Goal: Check status: Check status

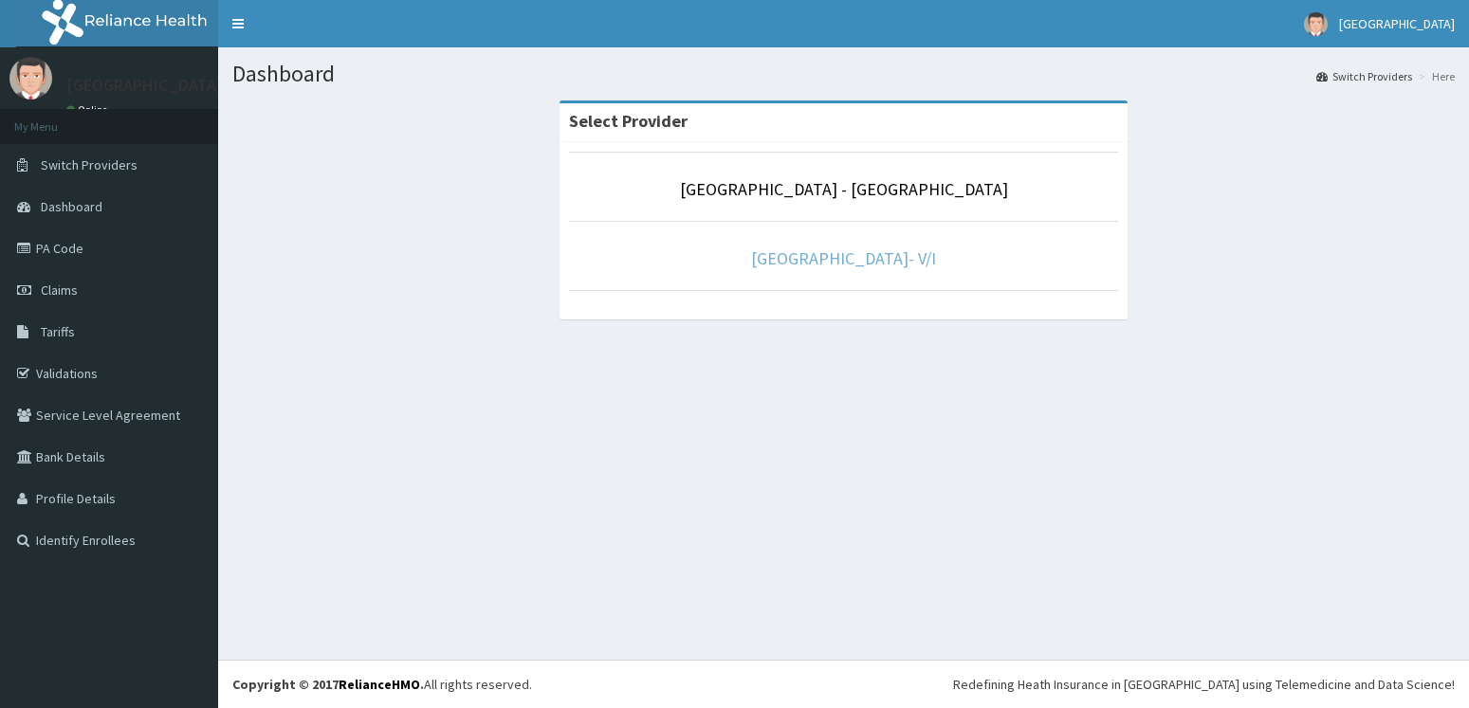
click at [817, 259] on link "[GEOGRAPHIC_DATA]- V/I" at bounding box center [843, 259] width 185 height 22
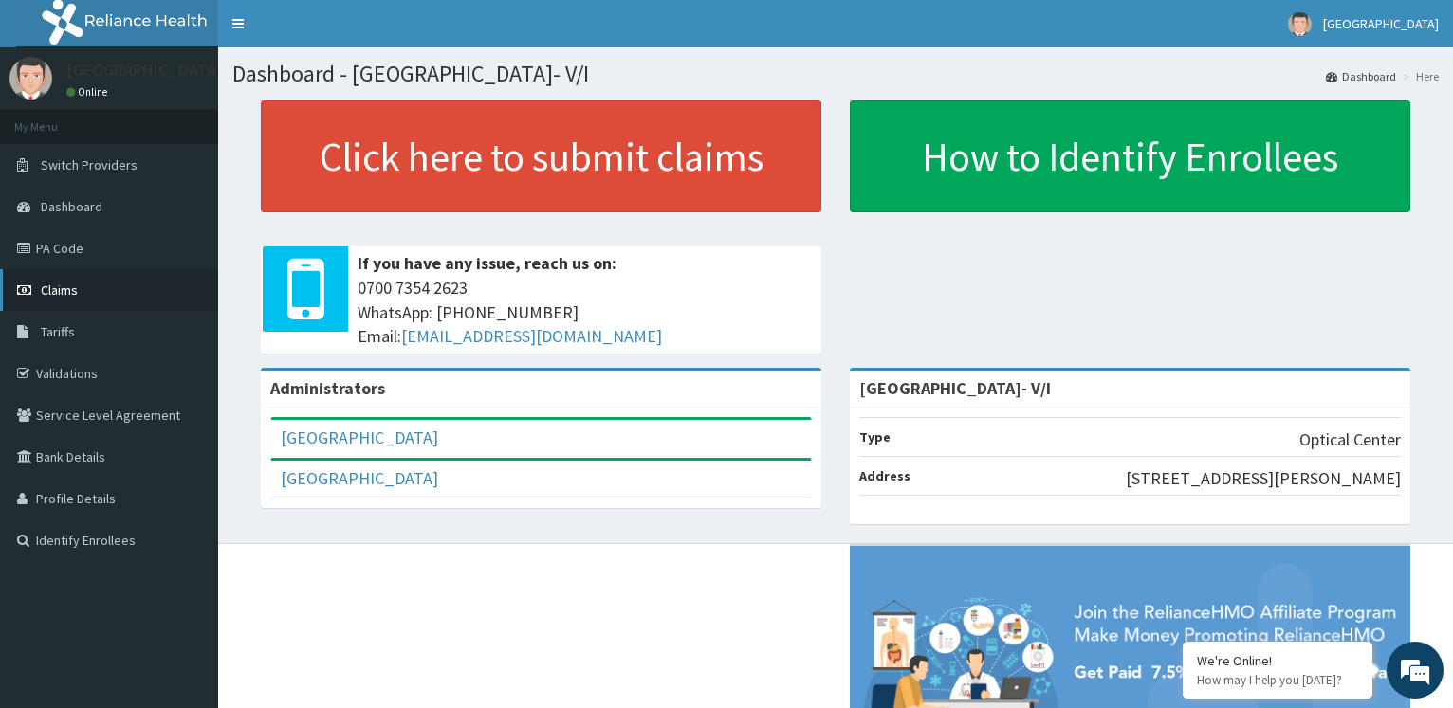
click at [99, 280] on link "Claims" at bounding box center [109, 290] width 218 height 42
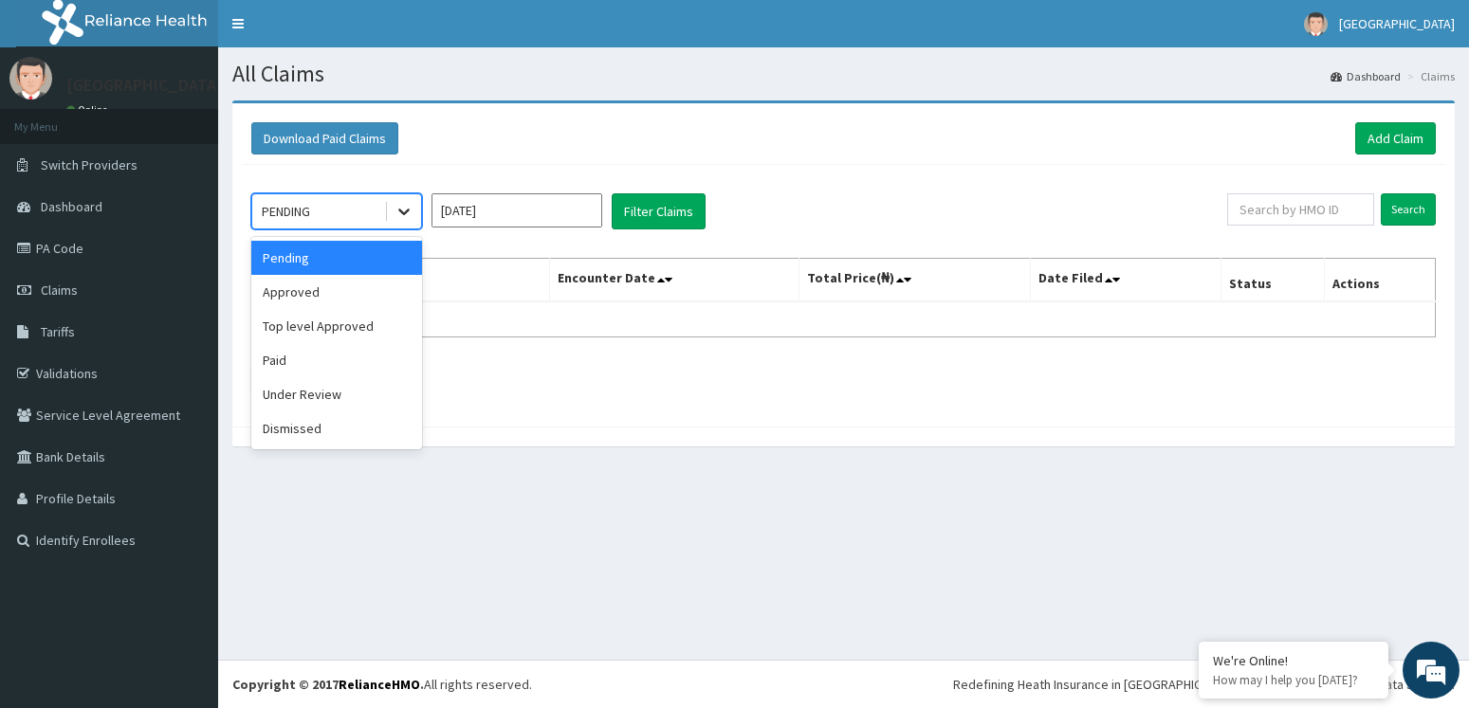
click at [406, 210] on icon at bounding box center [403, 211] width 19 height 19
click at [357, 306] on div "Approved" at bounding box center [336, 292] width 171 height 34
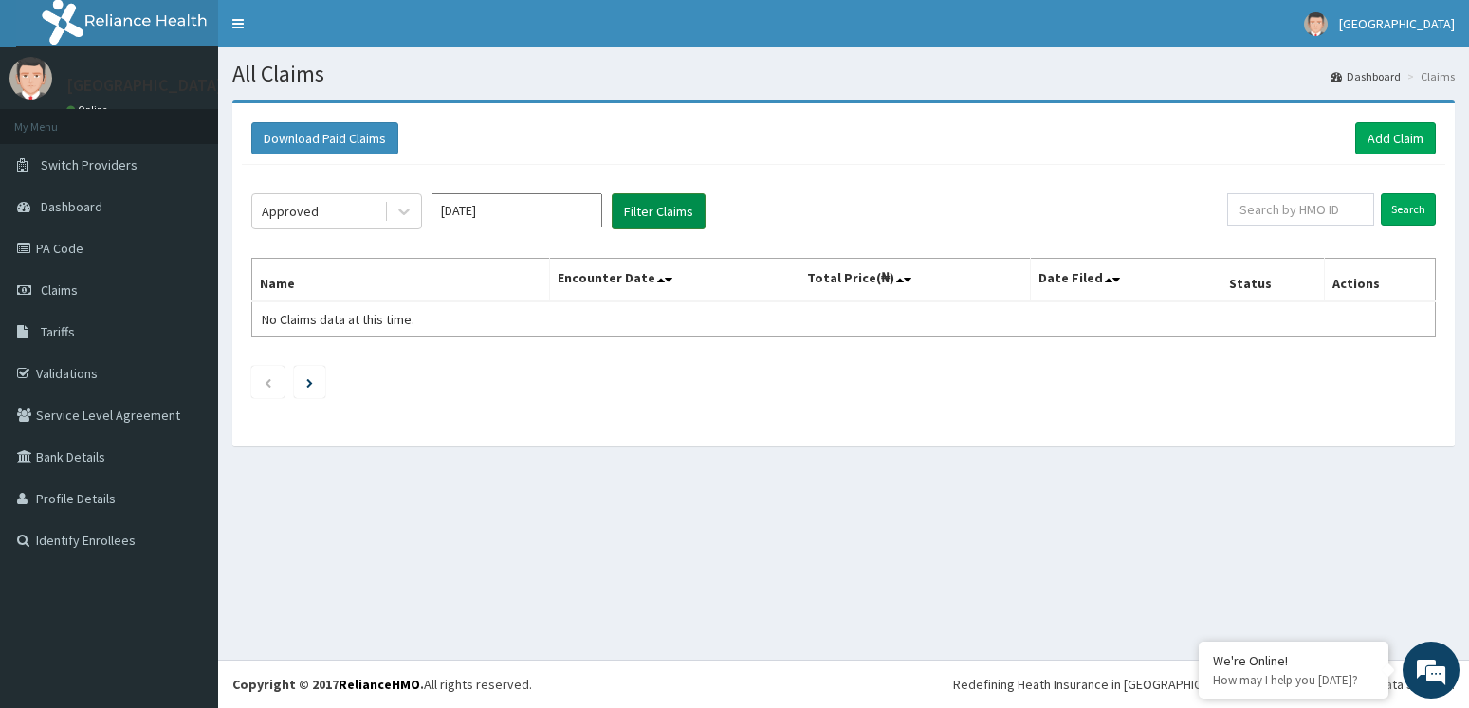
click at [653, 212] on button "Filter Claims" at bounding box center [659, 211] width 94 height 36
click at [656, 208] on button "Filter Claims" at bounding box center [659, 211] width 94 height 36
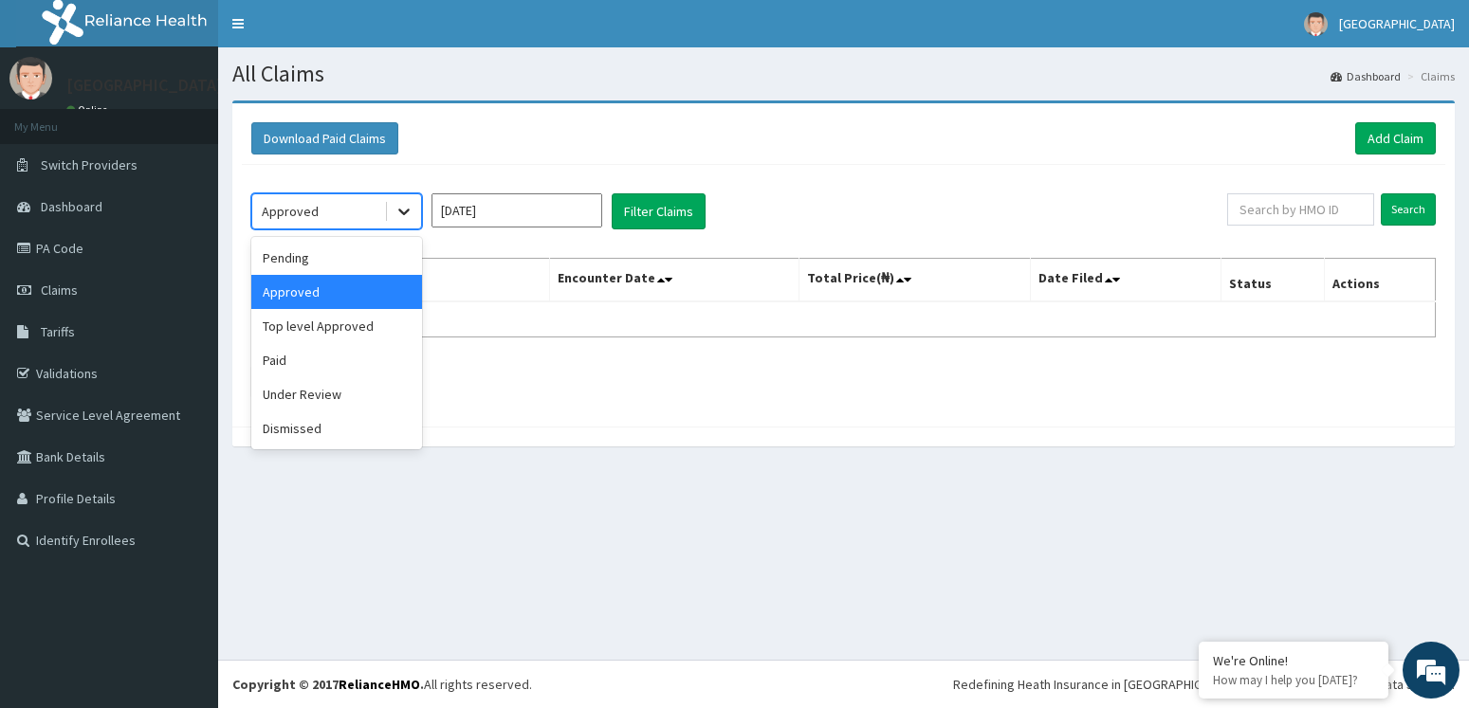
click at [400, 211] on icon at bounding box center [403, 213] width 11 height 7
click at [363, 394] on div "Under Review" at bounding box center [336, 394] width 171 height 34
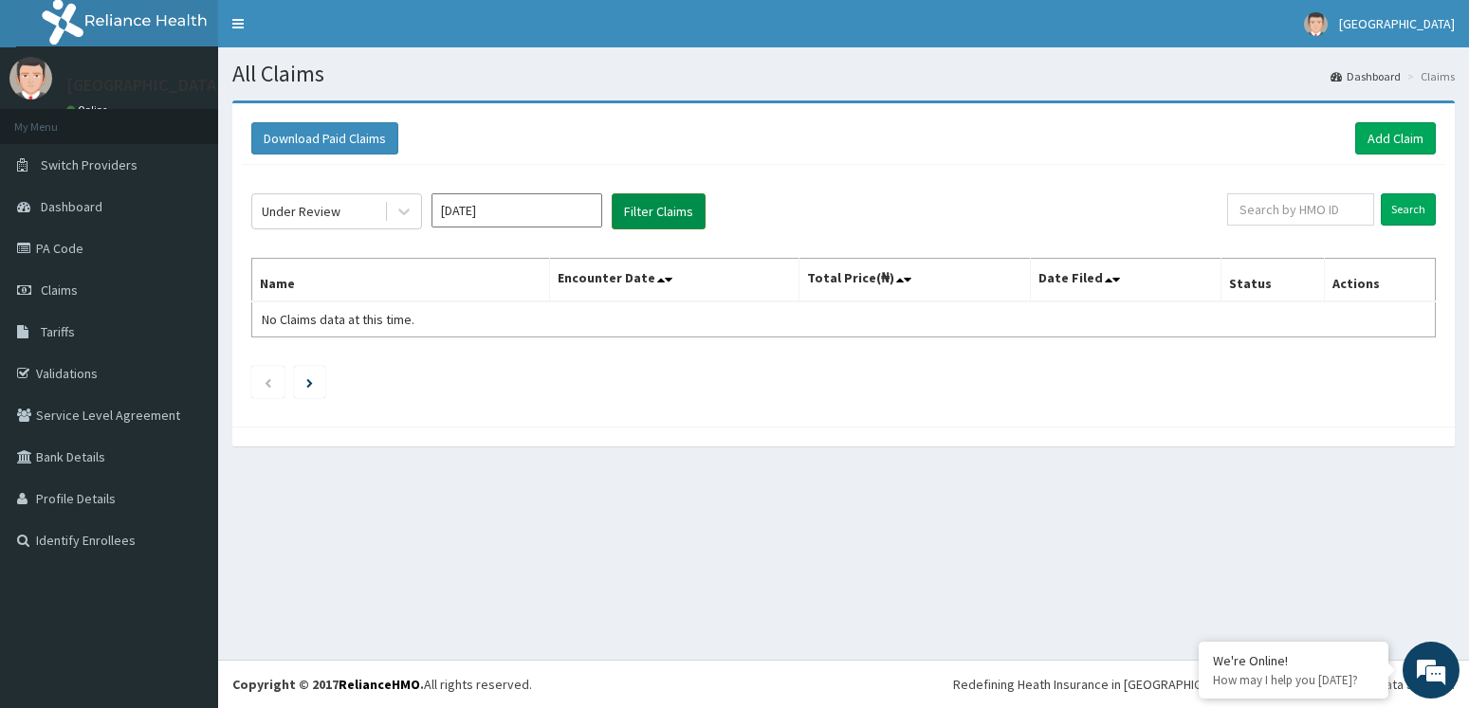
click at [641, 218] on button "Filter Claims" at bounding box center [659, 211] width 94 height 36
click at [680, 202] on button "Filter Claims" at bounding box center [659, 211] width 94 height 36
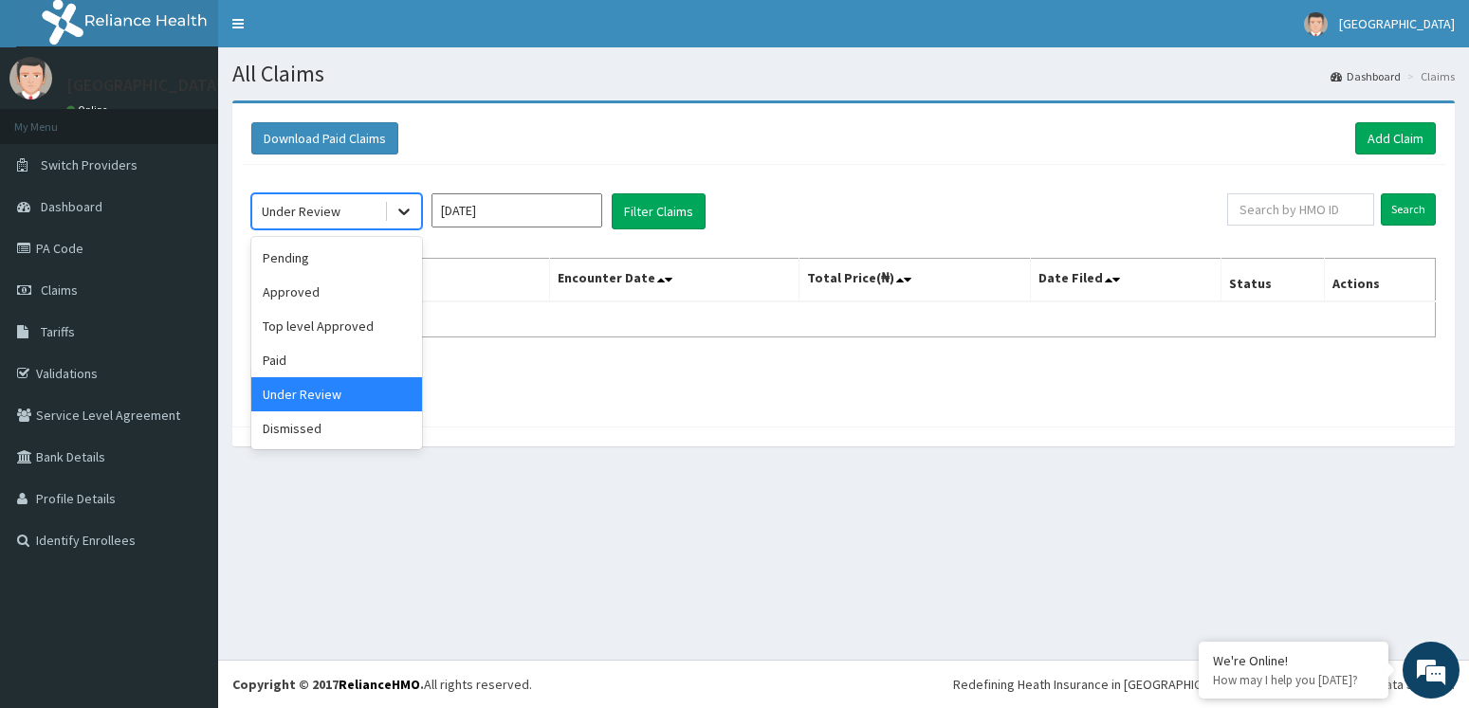
click at [410, 214] on icon at bounding box center [403, 211] width 19 height 19
click at [376, 253] on div "Pending" at bounding box center [336, 258] width 171 height 34
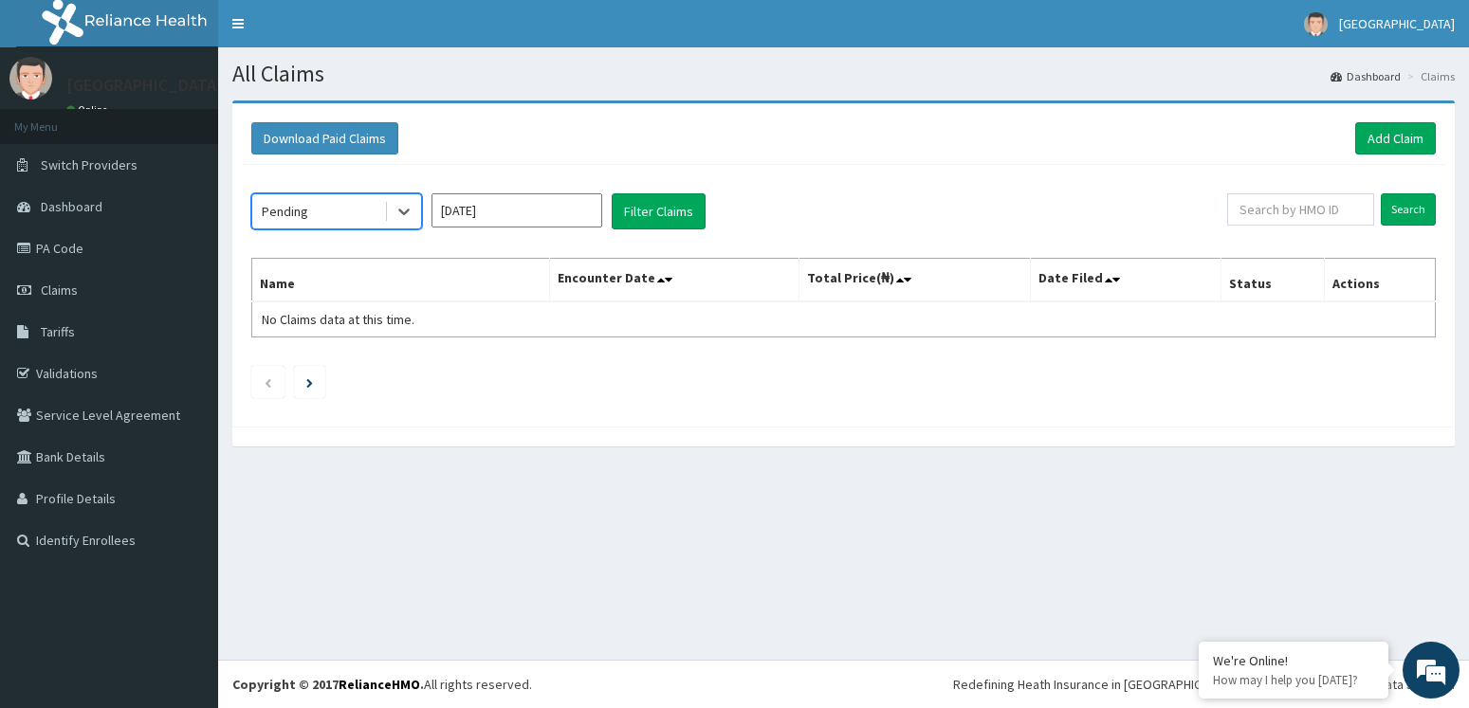
click at [559, 208] on input "[DATE]" at bounding box center [516, 210] width 171 height 34
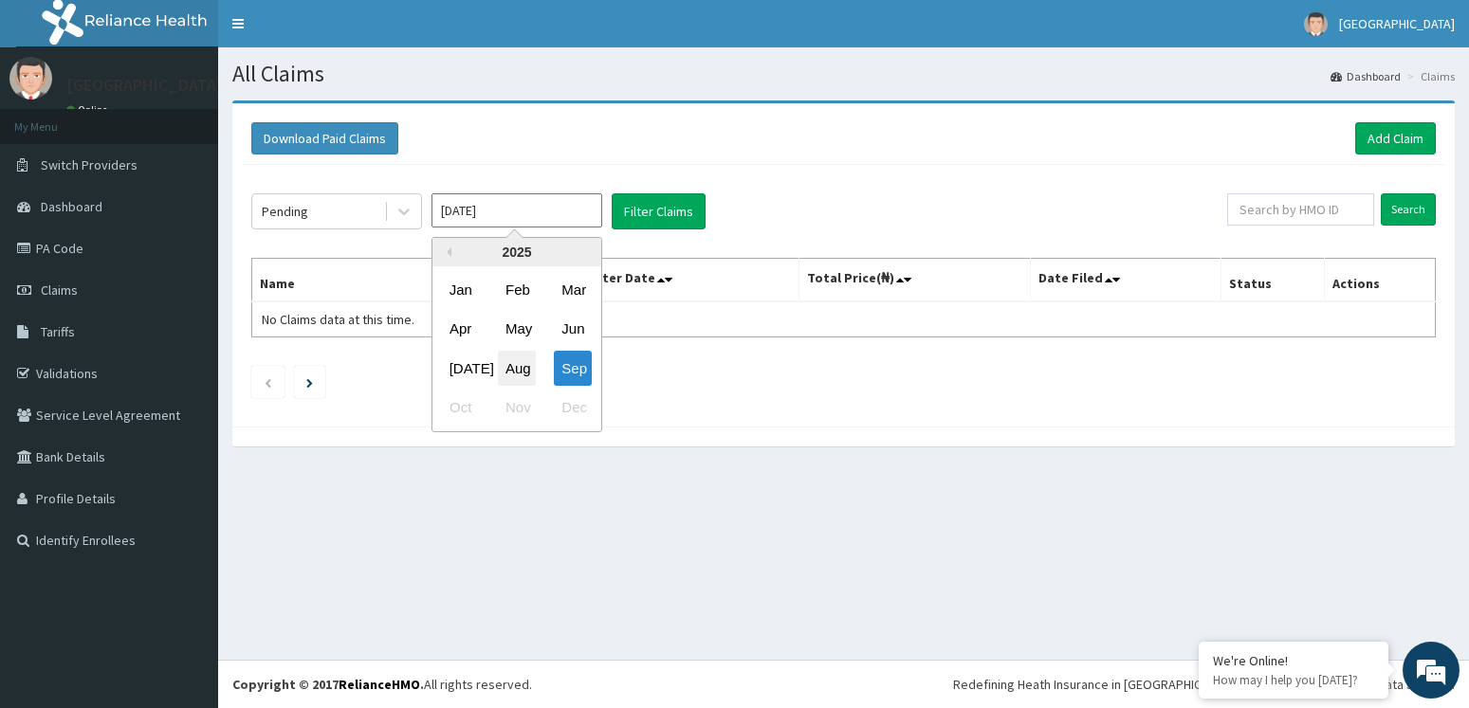
click at [513, 372] on div "Aug" at bounding box center [517, 368] width 38 height 35
type input "[DATE]"
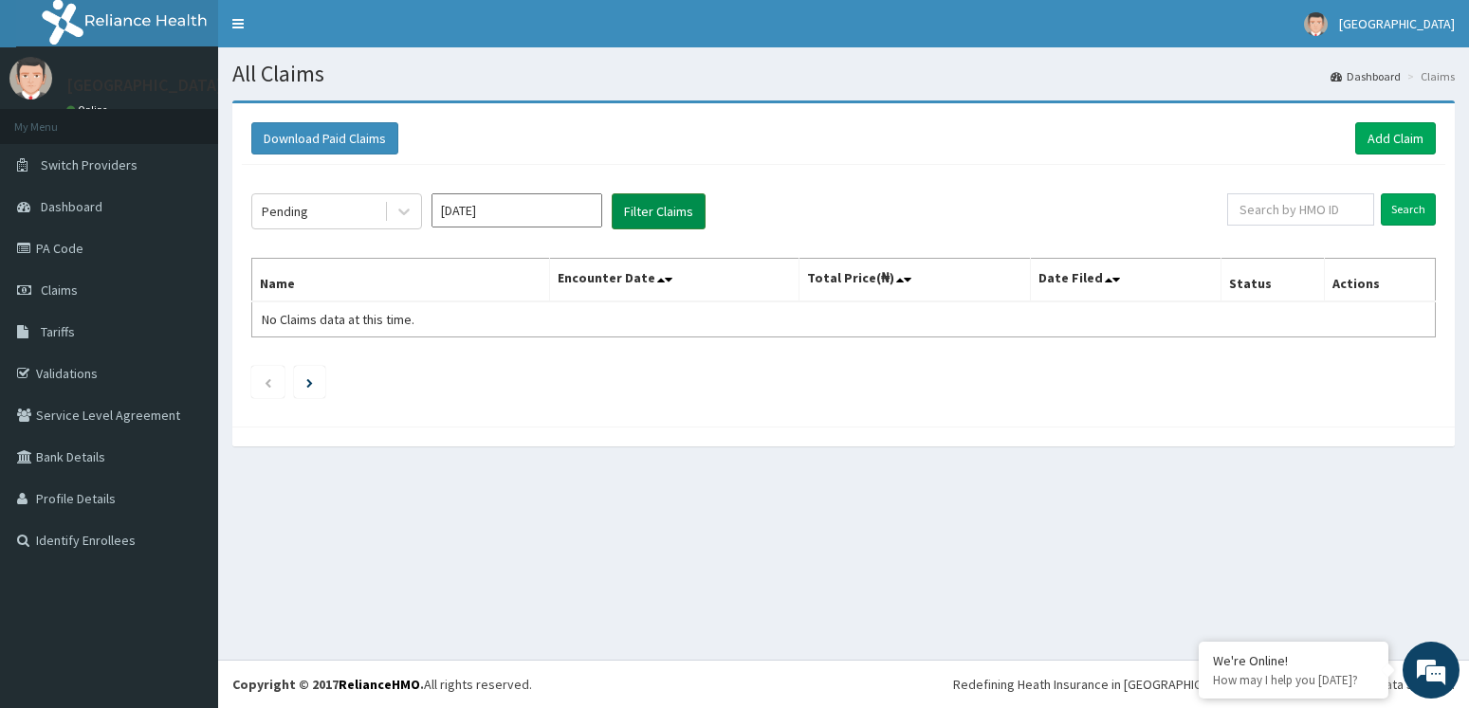
click at [651, 210] on button "Filter Claims" at bounding box center [659, 211] width 94 height 36
click at [678, 217] on button "Filter Claims" at bounding box center [659, 211] width 94 height 36
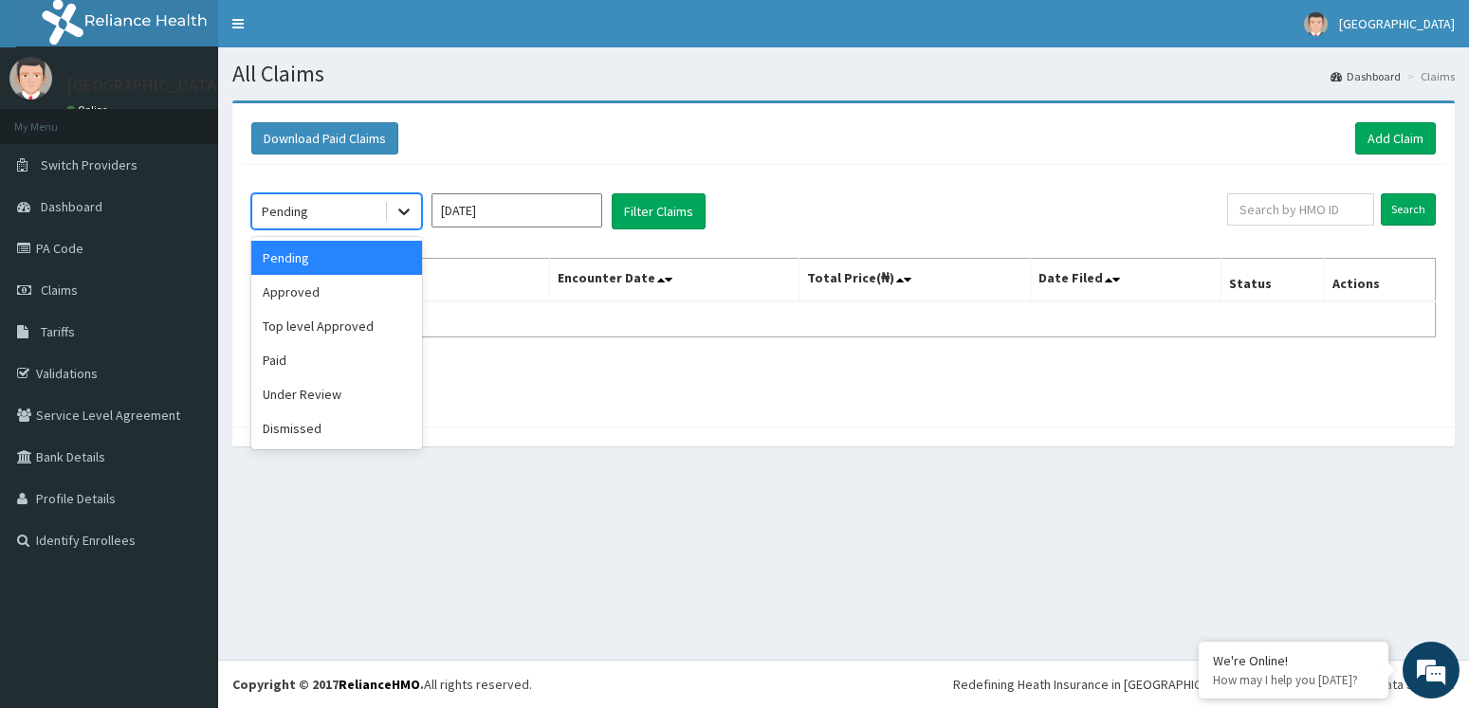
click at [413, 216] on div at bounding box center [404, 211] width 34 height 34
click at [366, 362] on div "Paid" at bounding box center [336, 360] width 171 height 34
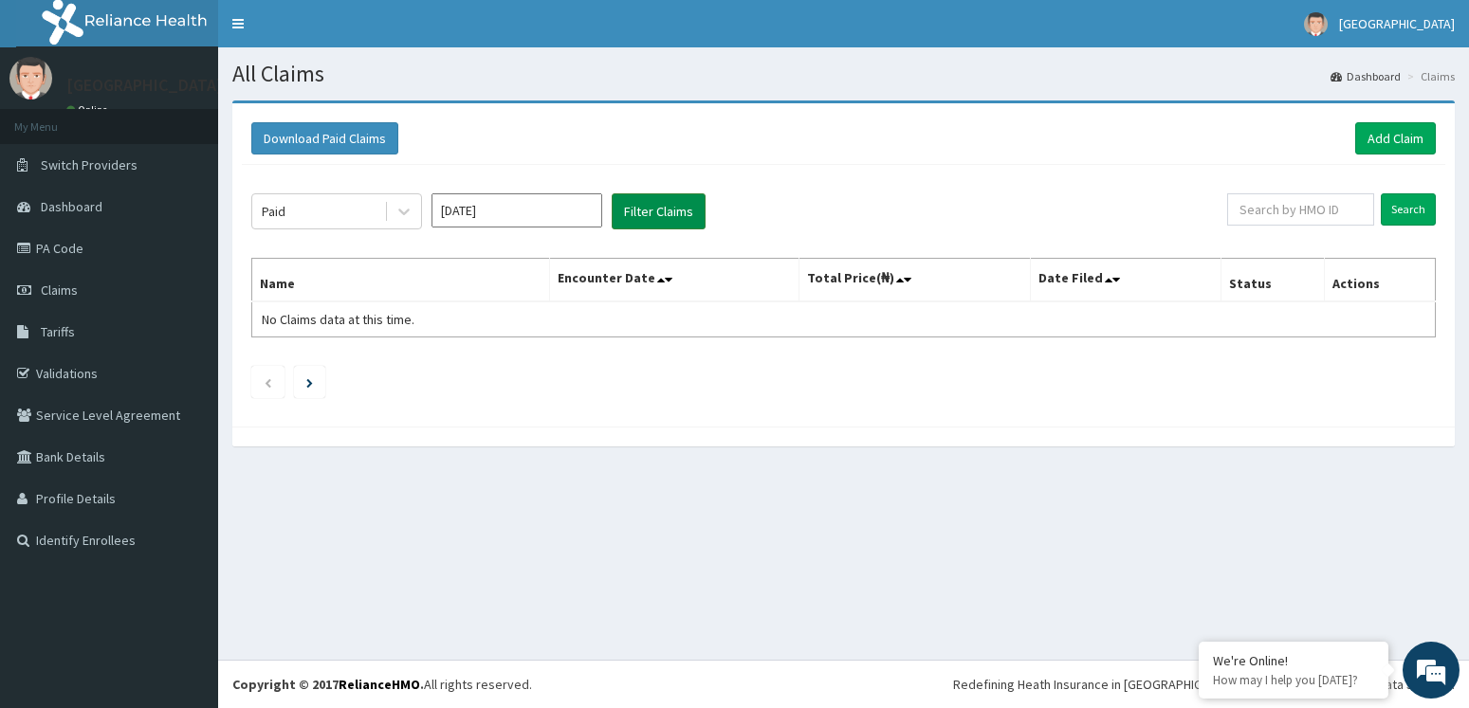
click at [657, 198] on button "Filter Claims" at bounding box center [659, 211] width 94 height 36
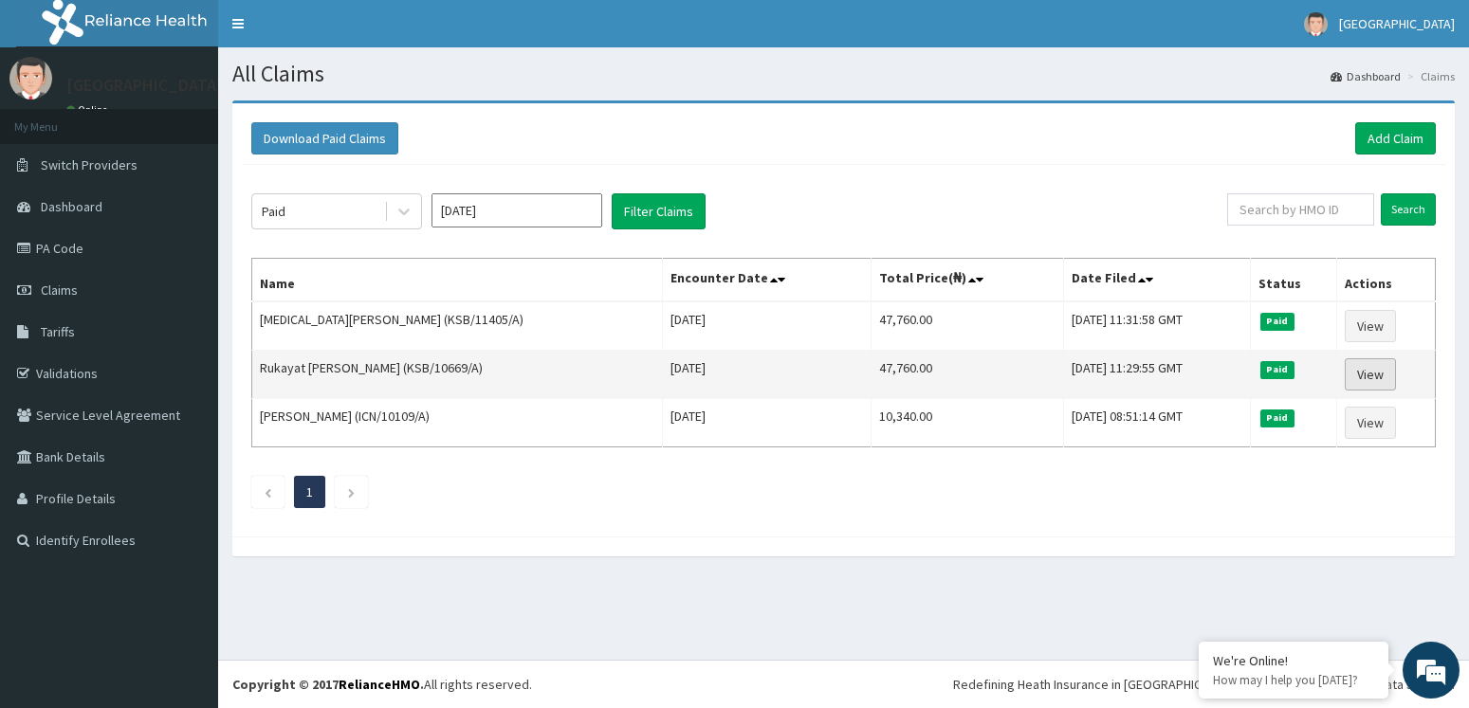
click at [1375, 376] on link "View" at bounding box center [1370, 374] width 51 height 32
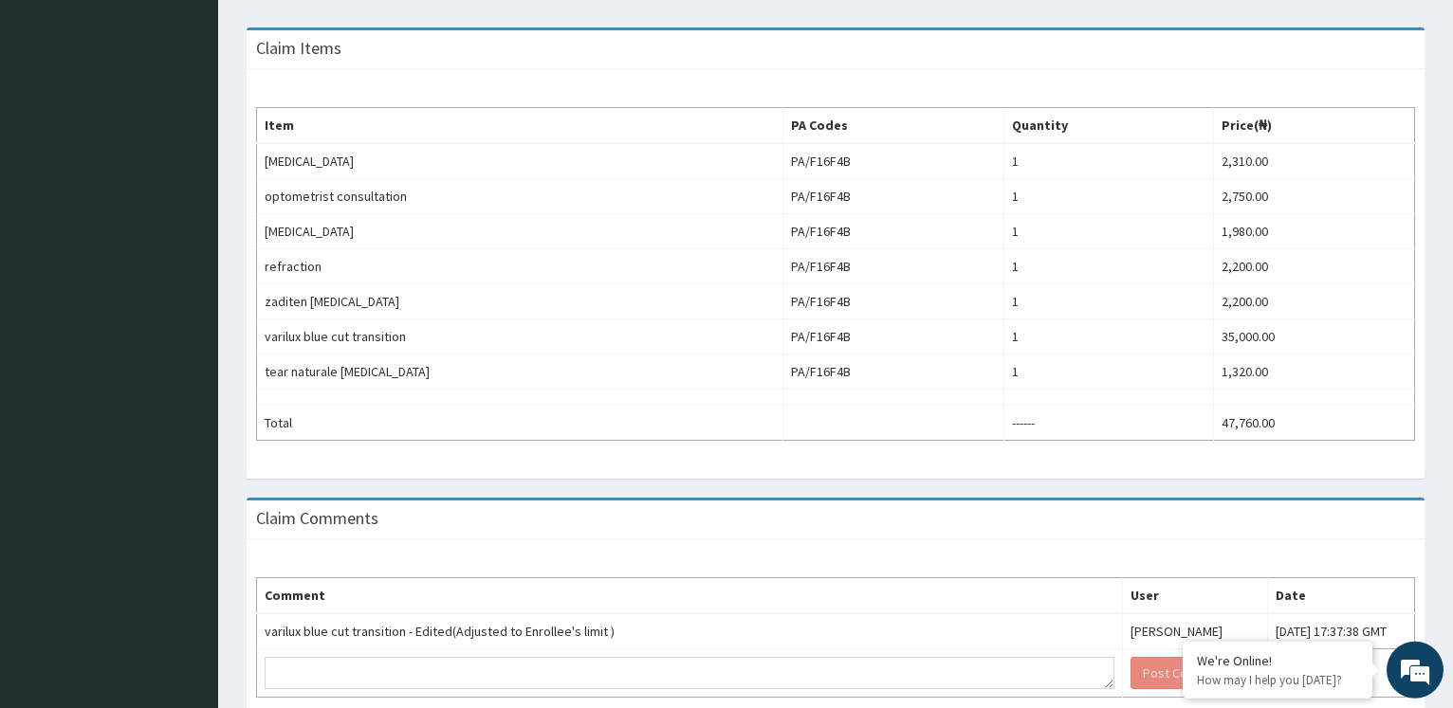
scroll to position [551, 0]
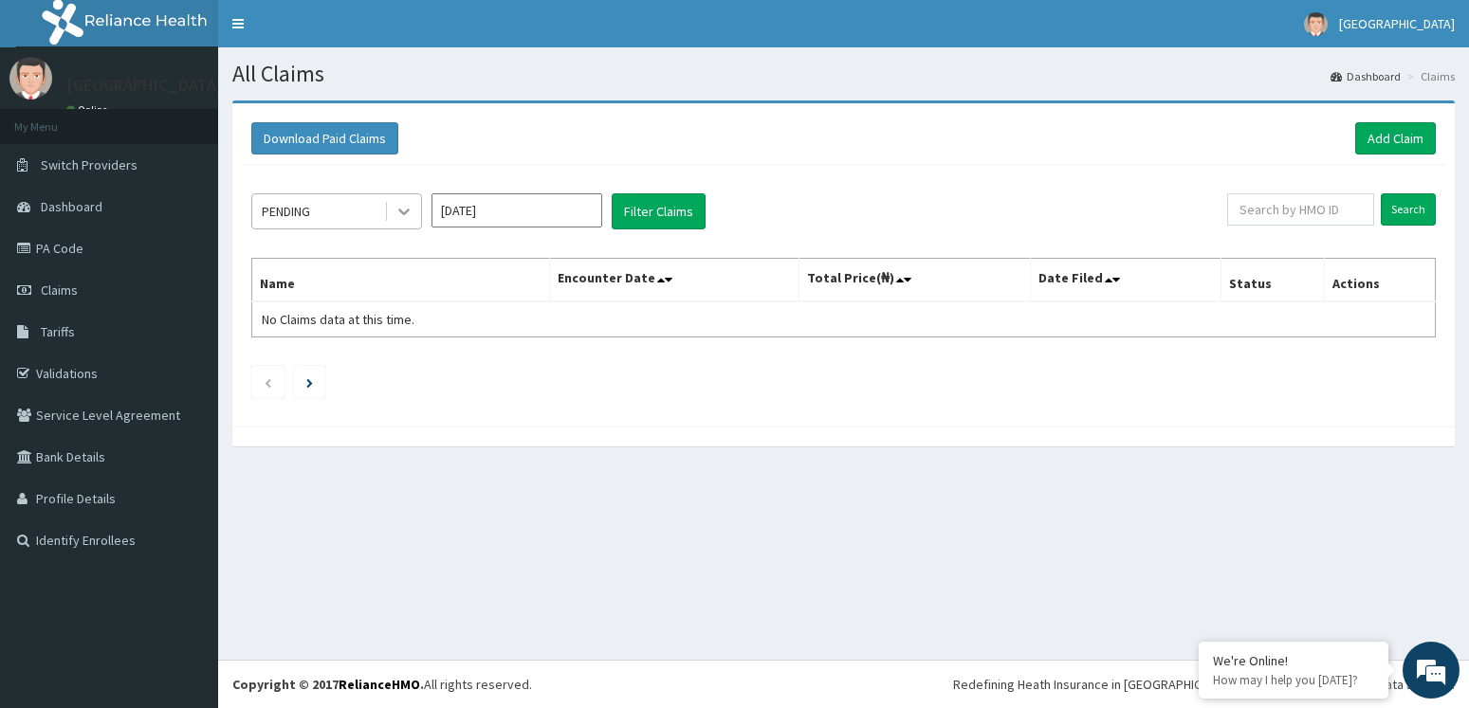
click at [406, 212] on icon at bounding box center [403, 213] width 11 height 7
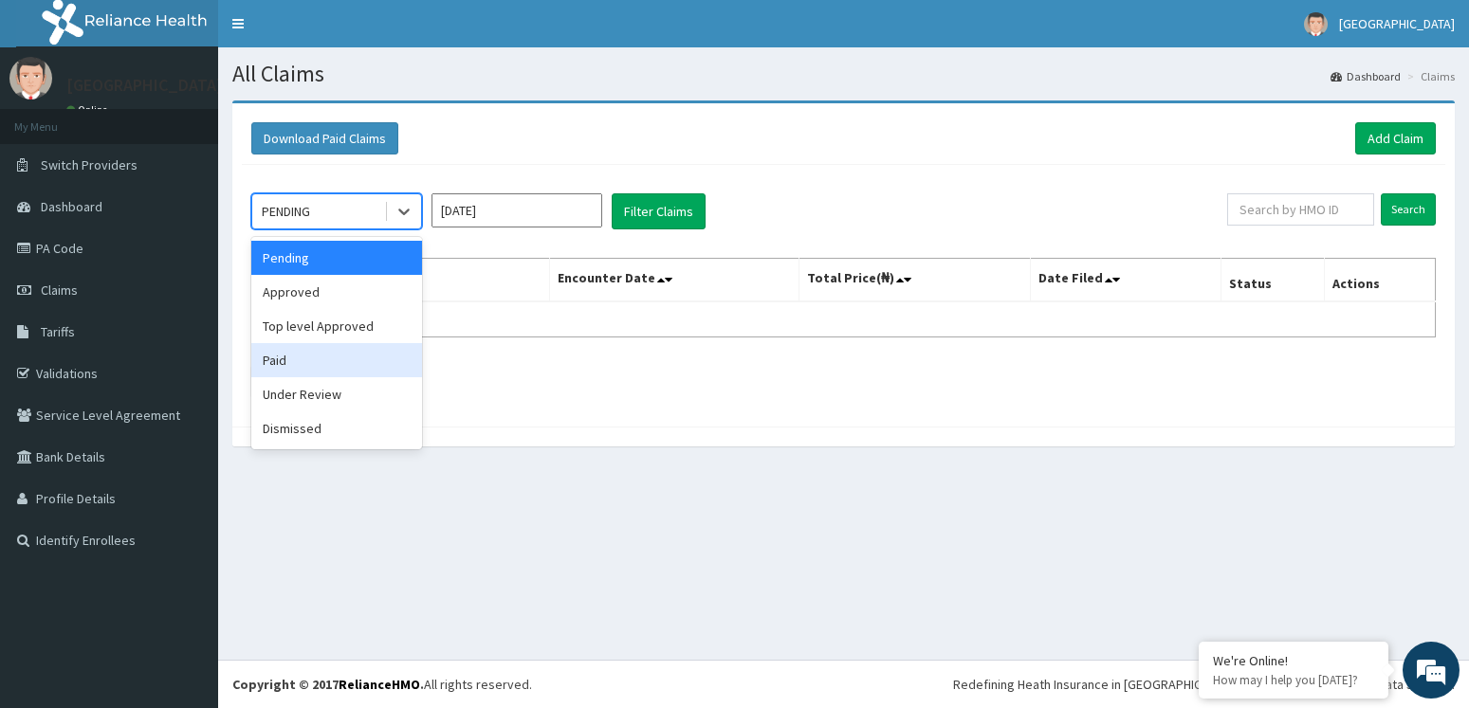
click at [378, 354] on div "Paid" at bounding box center [336, 360] width 171 height 34
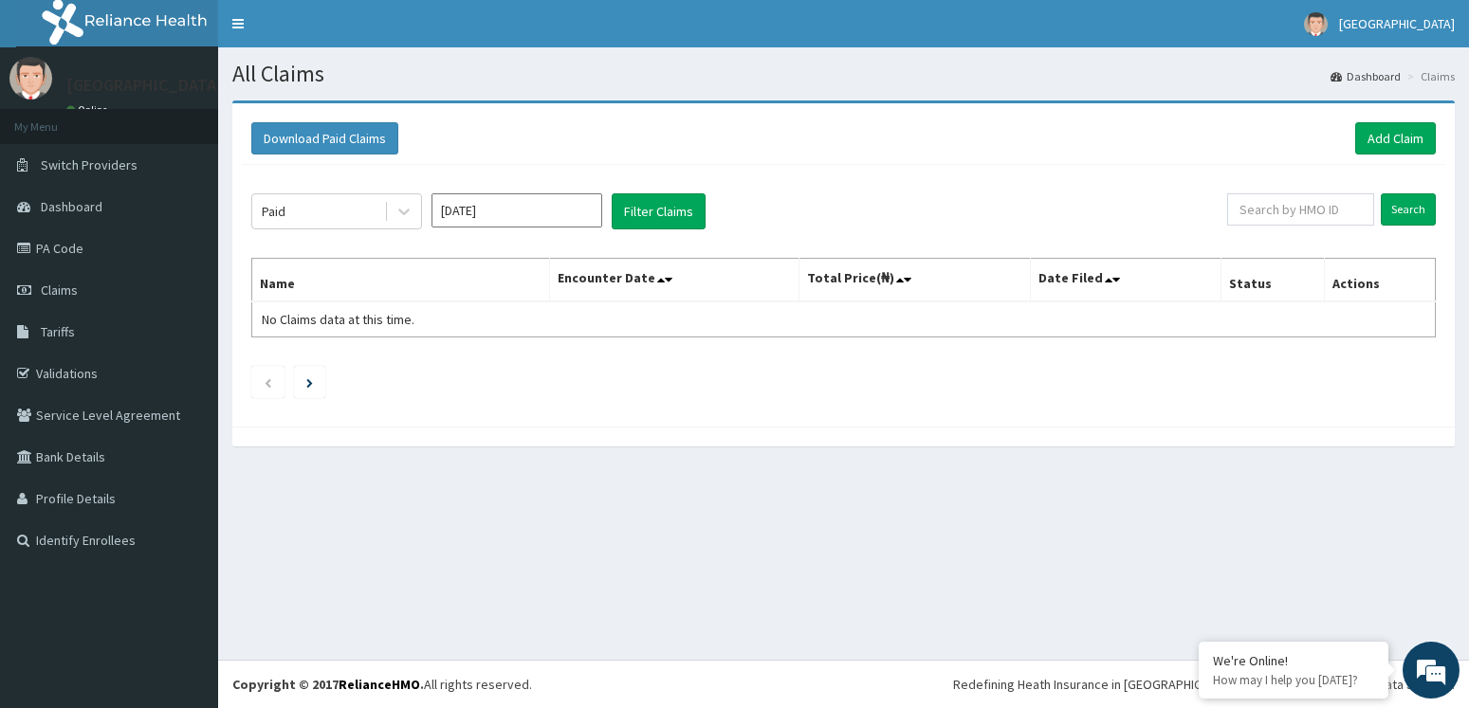
click at [378, 354] on div "Paid [DATE] Filter Claims Search Name Encounter Date Total Price(₦) Date Filed …" at bounding box center [843, 291] width 1203 height 252
click at [521, 213] on input "[DATE]" at bounding box center [516, 210] width 171 height 34
click at [510, 354] on div "Aug" at bounding box center [517, 368] width 38 height 35
click at [643, 211] on button "Filter Claims" at bounding box center [659, 211] width 94 height 36
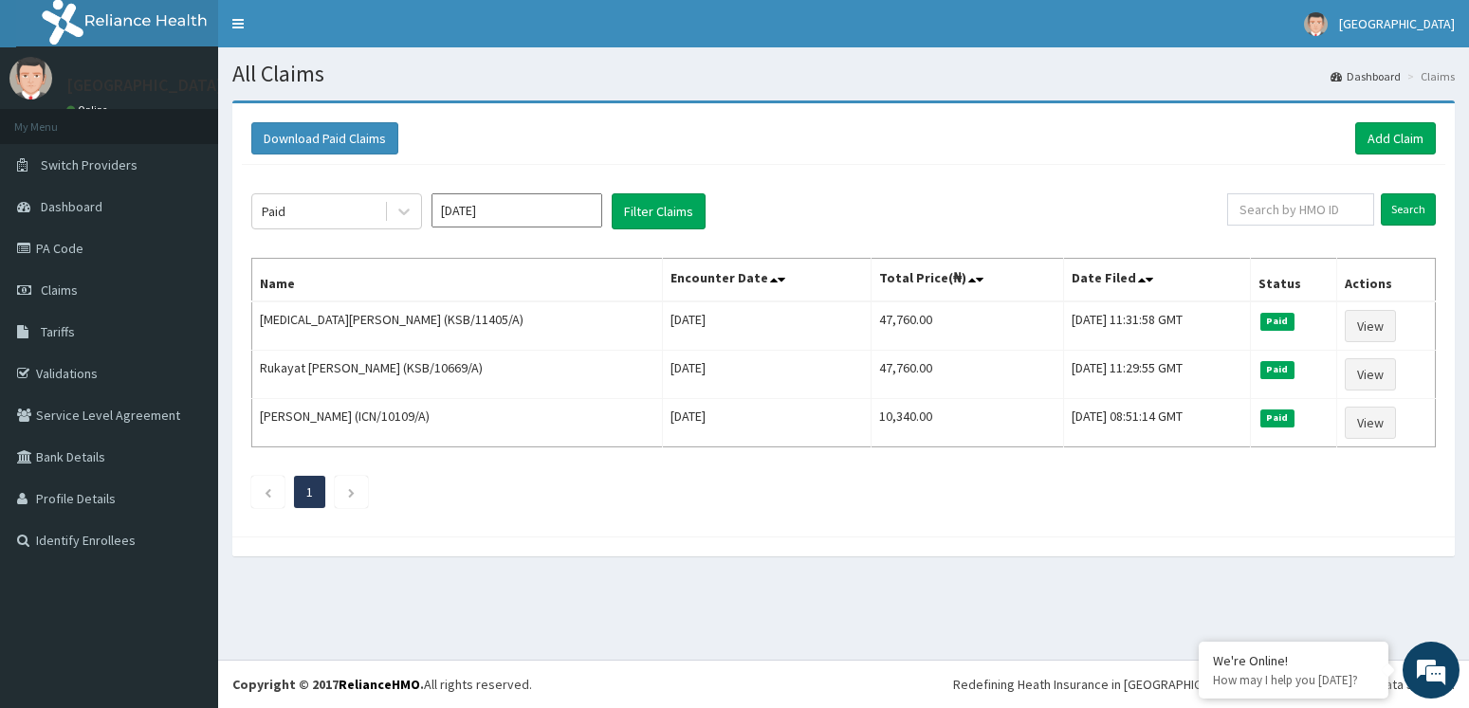
click at [566, 190] on div "Paid [DATE] Filter Claims Search Name Encounter Date Total Price(₦) Date Filed …" at bounding box center [843, 346] width 1203 height 362
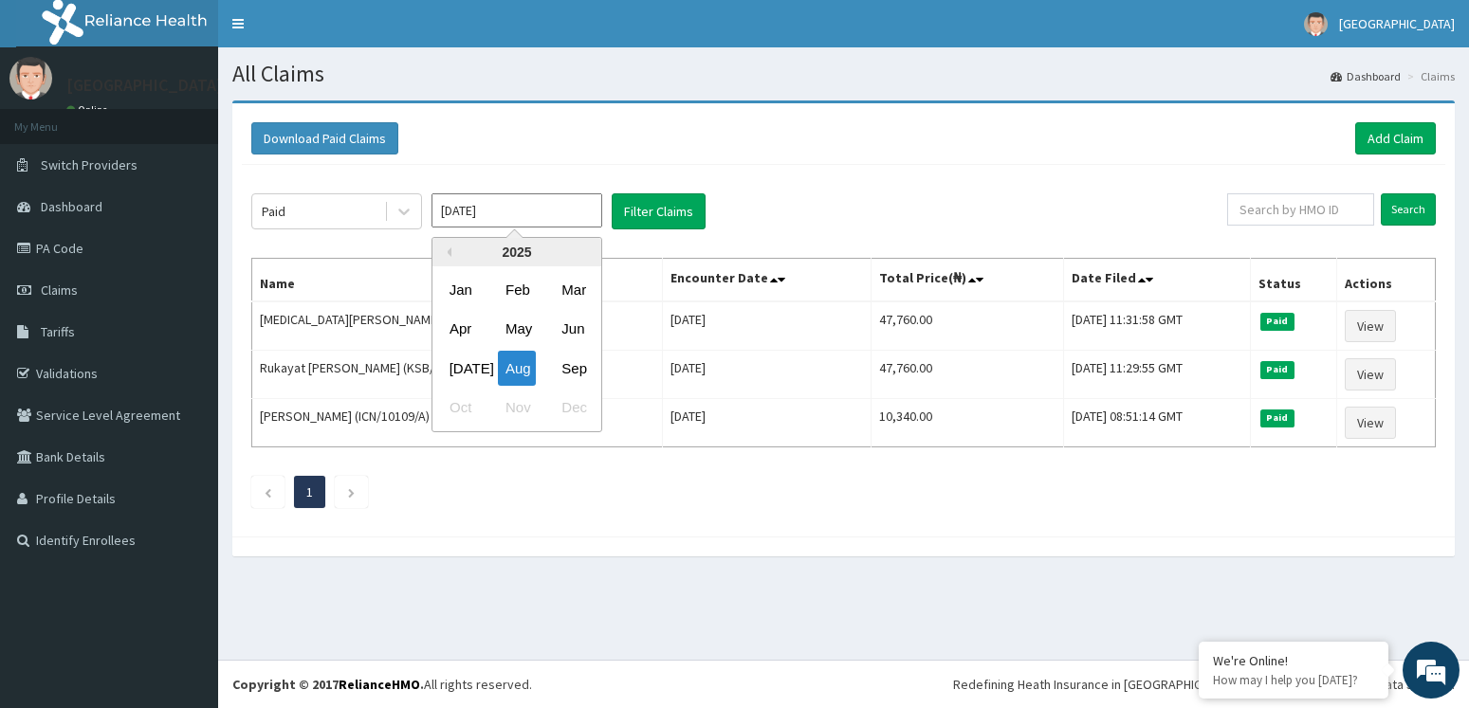
click at [573, 206] on input "[DATE]" at bounding box center [516, 210] width 171 height 34
click at [571, 358] on div "Sep" at bounding box center [573, 368] width 38 height 35
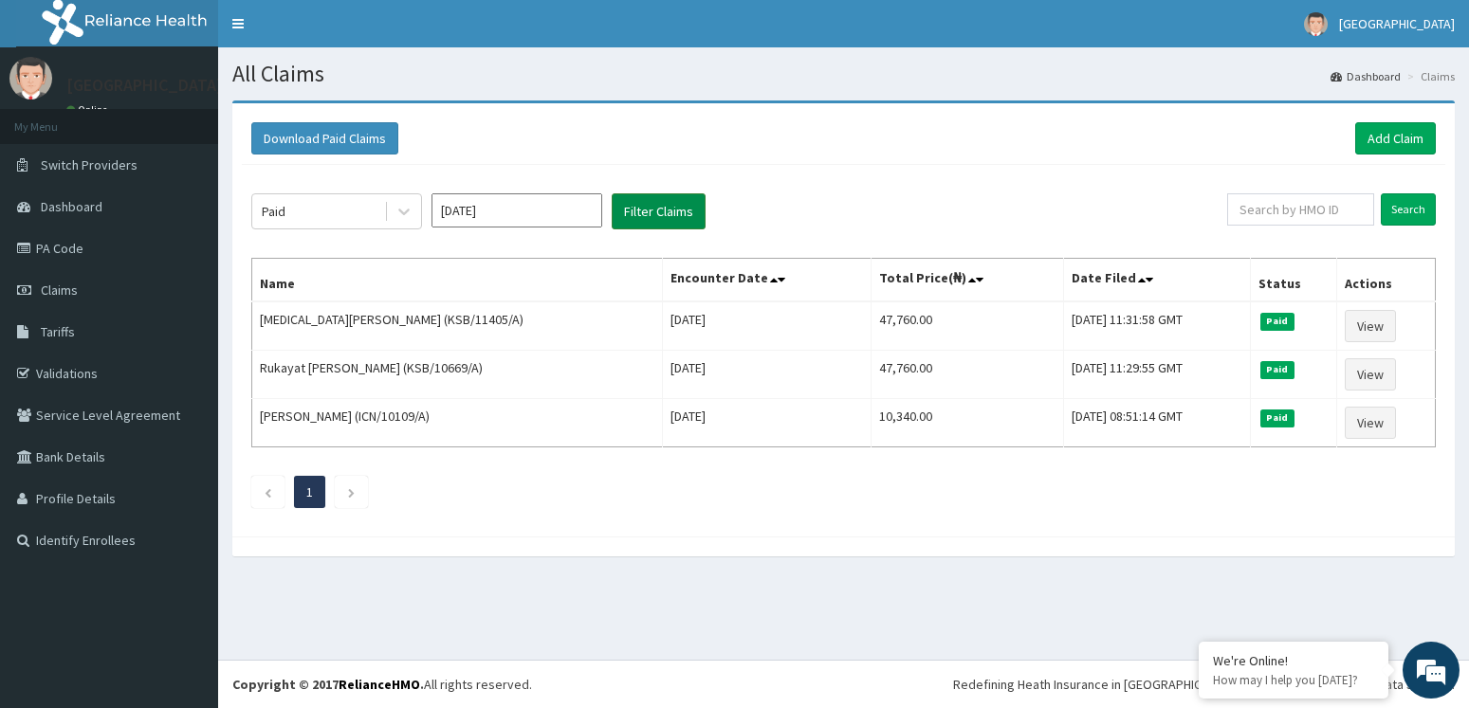
click at [673, 210] on button "Filter Claims" at bounding box center [659, 211] width 94 height 36
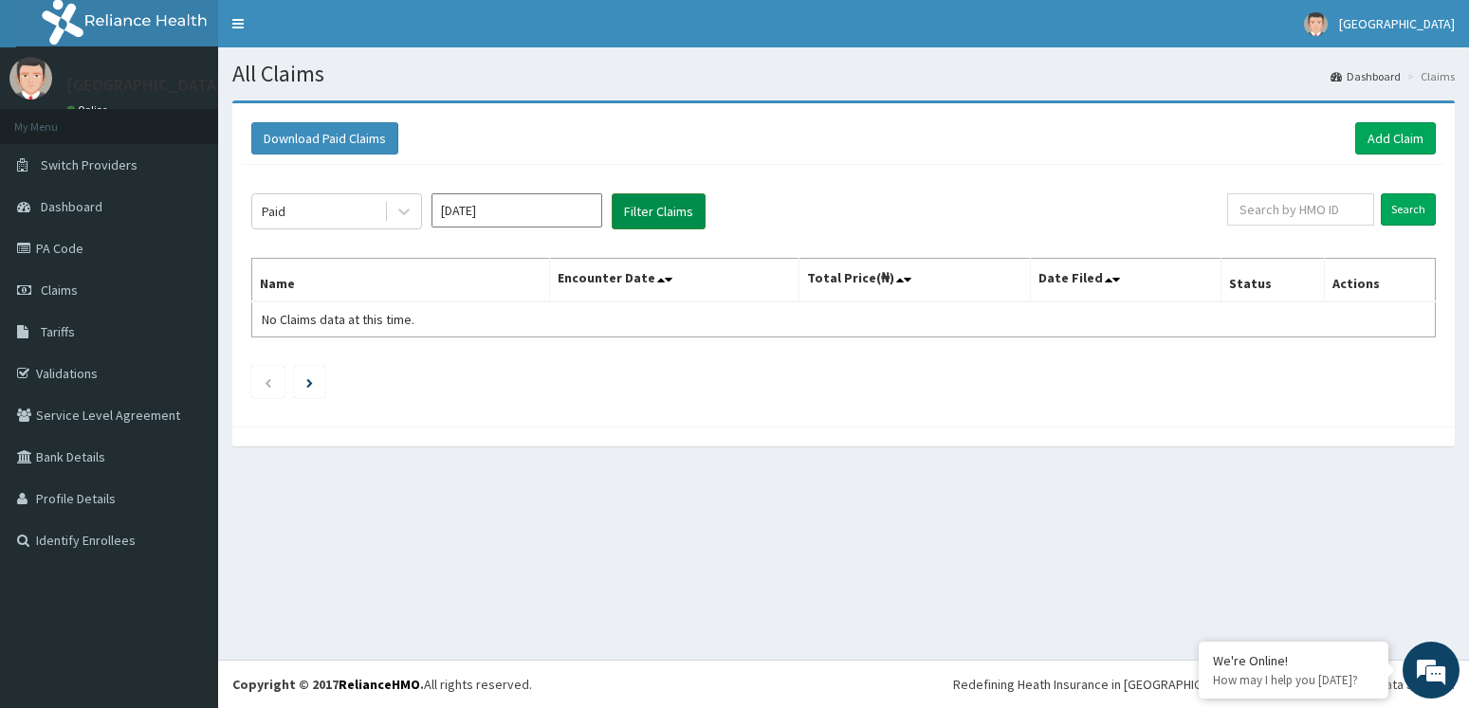
click at [672, 210] on button "Filter Claims" at bounding box center [659, 211] width 94 height 36
click at [402, 211] on icon at bounding box center [403, 211] width 19 height 19
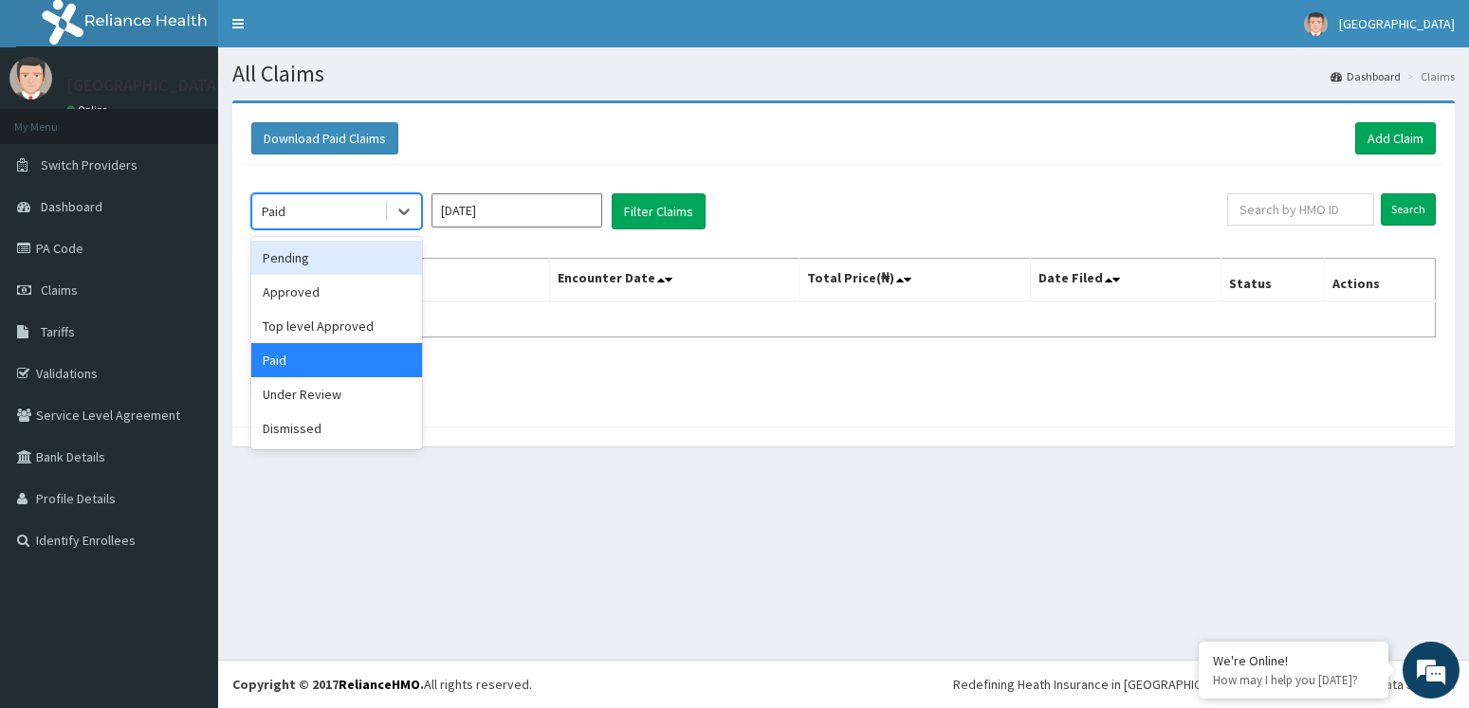
click at [345, 256] on div "Pending" at bounding box center [336, 258] width 171 height 34
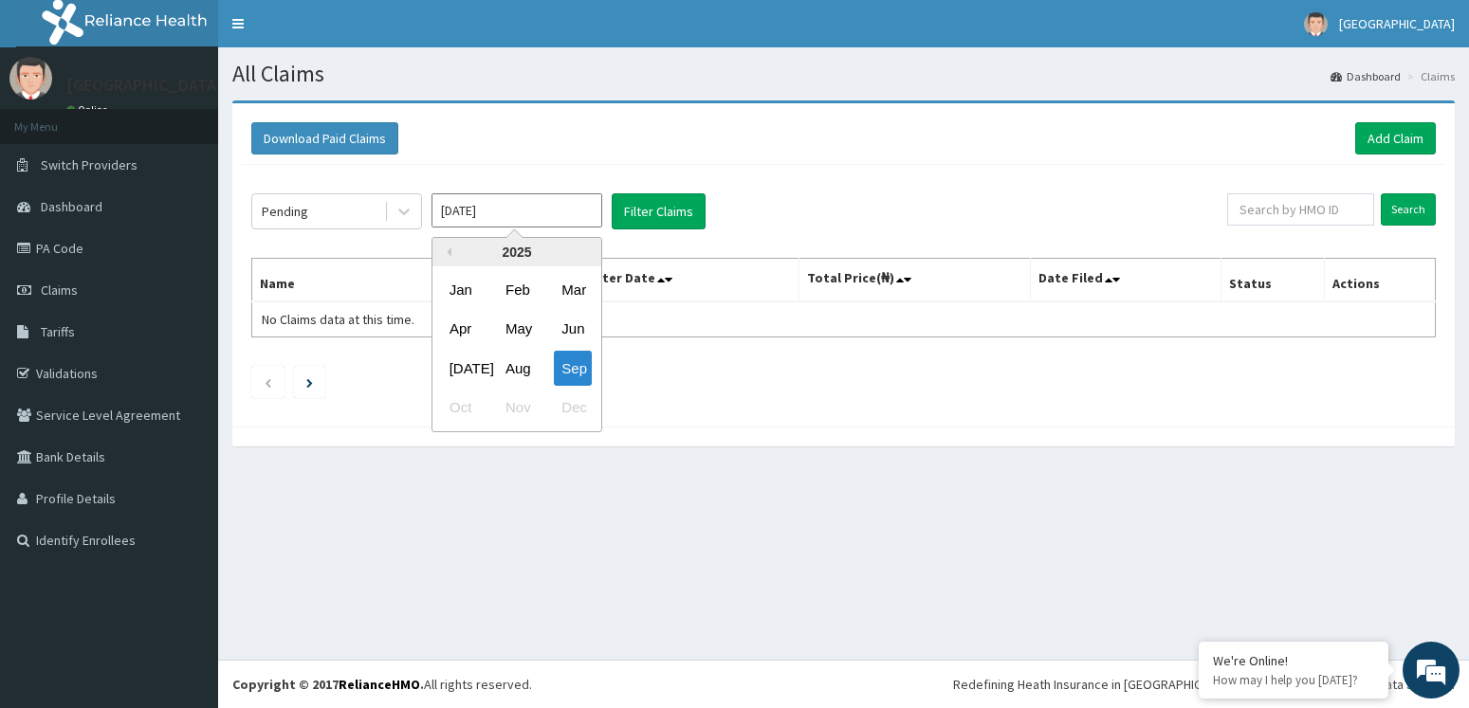
click at [490, 215] on input "[DATE]" at bounding box center [516, 210] width 171 height 34
click at [521, 356] on div "Aug" at bounding box center [517, 368] width 38 height 35
type input "[DATE]"
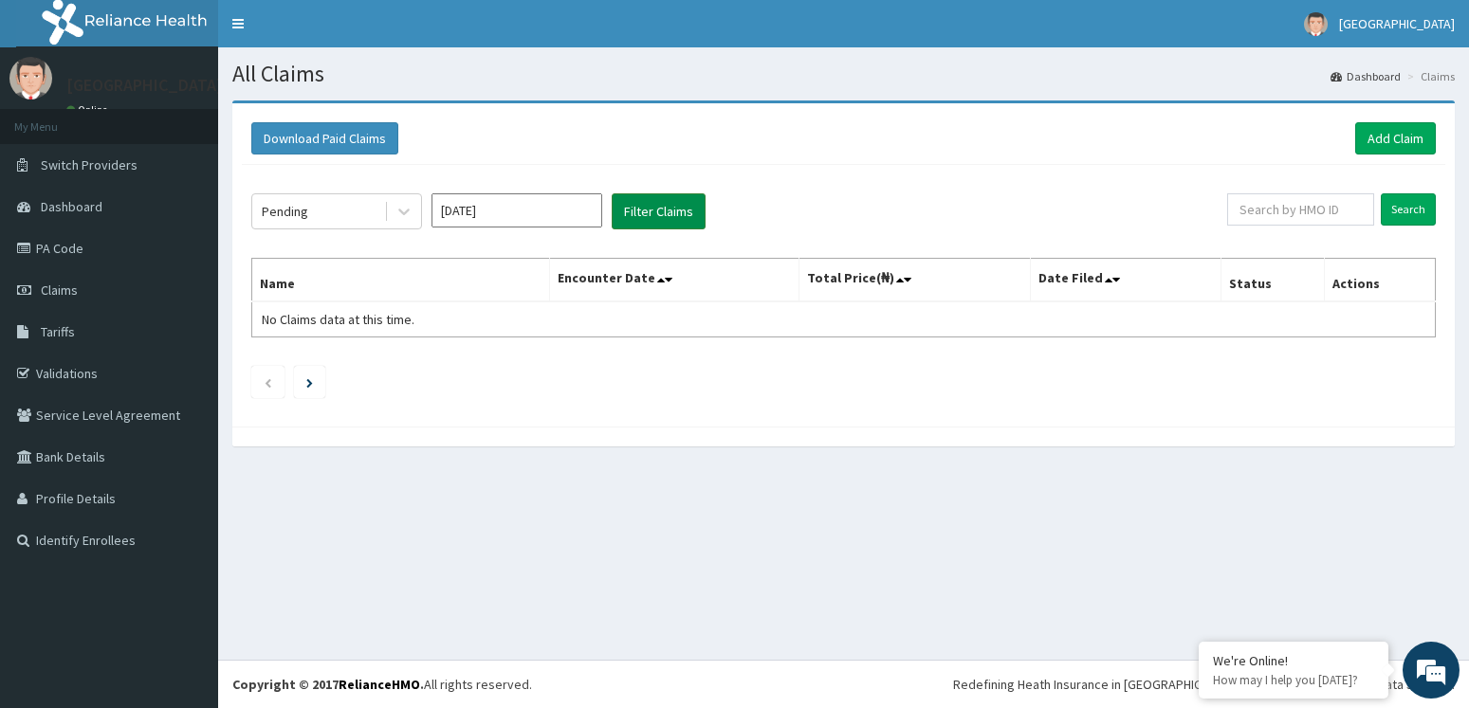
click at [646, 214] on button "Filter Claims" at bounding box center [659, 211] width 94 height 36
